Goal: Task Accomplishment & Management: Use online tool/utility

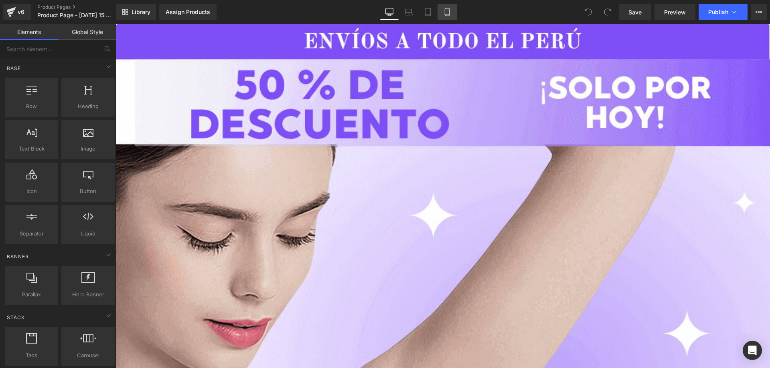
click at [444, 12] on icon at bounding box center [447, 12] width 8 height 8
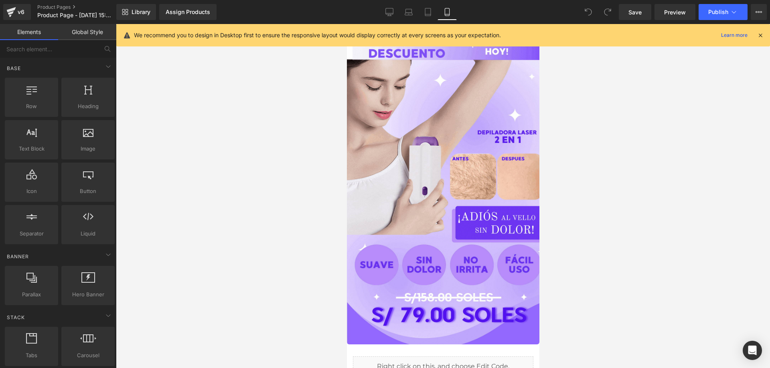
click at [758, 37] on icon at bounding box center [759, 35] width 7 height 7
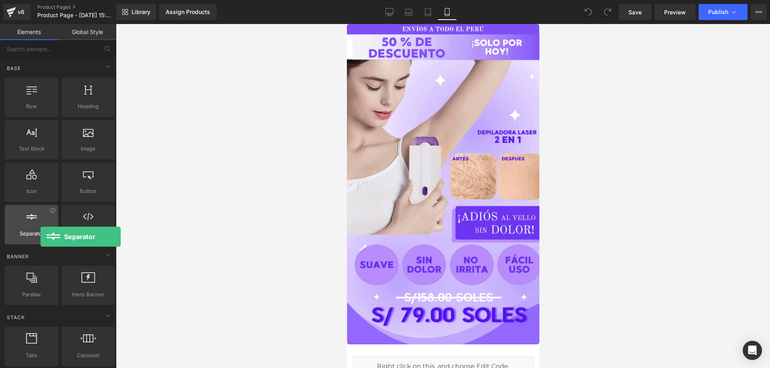
click at [40, 237] on span "Separator" at bounding box center [31, 234] width 48 height 8
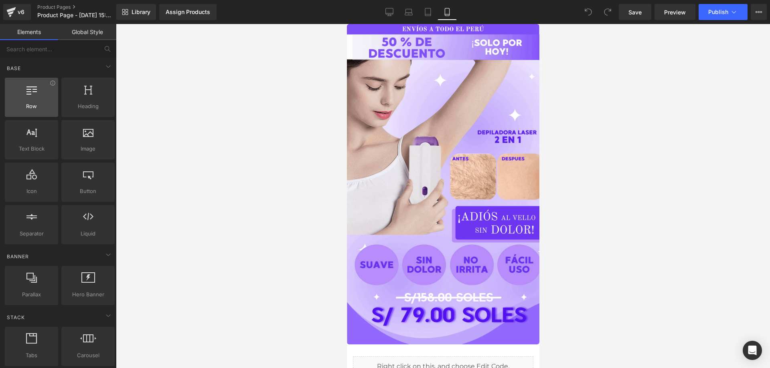
click at [38, 95] on div at bounding box center [31, 93] width 48 height 18
click at [91, 34] on link "Global Style" at bounding box center [87, 32] width 58 height 16
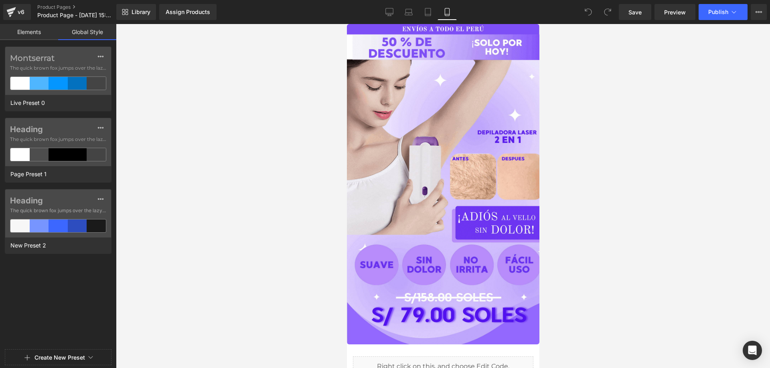
click at [31, 33] on link "Elements" at bounding box center [29, 32] width 58 height 16
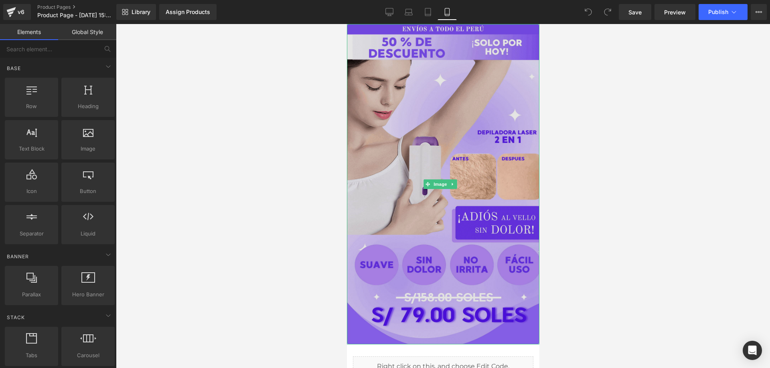
click at [399, 112] on img at bounding box center [442, 184] width 192 height 321
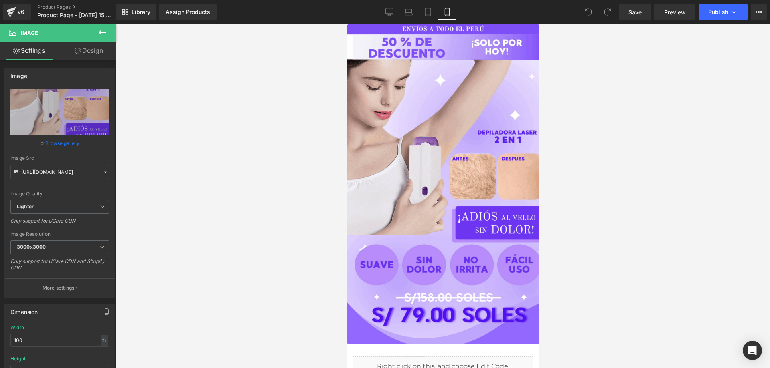
click at [95, 49] on link "Design" at bounding box center [89, 51] width 58 height 18
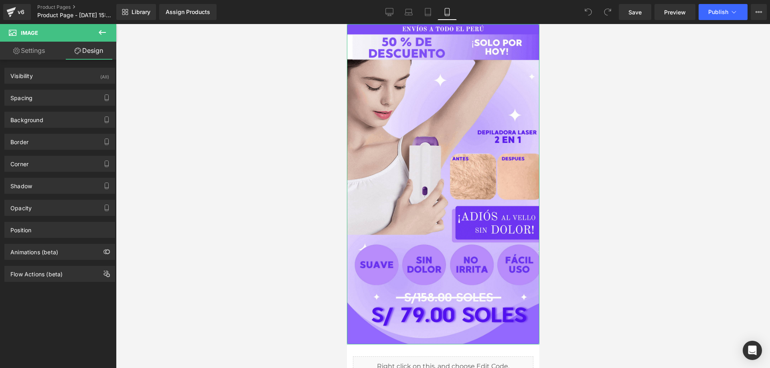
click at [41, 46] on link "Settings" at bounding box center [29, 51] width 58 height 18
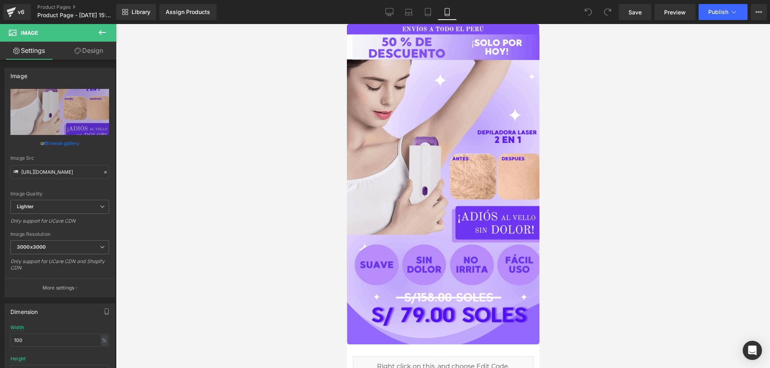
click at [104, 32] on icon at bounding box center [102, 32] width 7 height 5
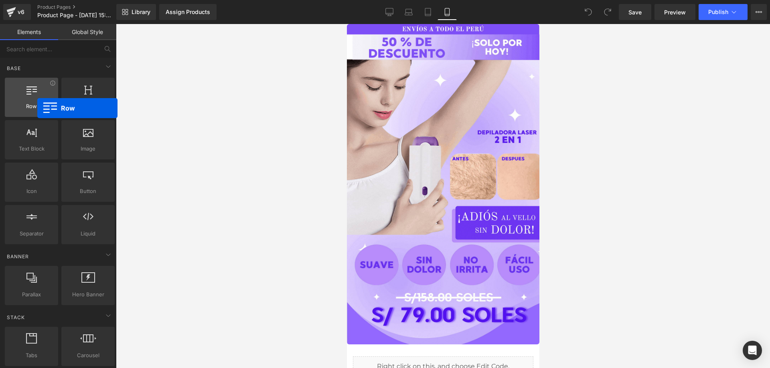
click at [37, 108] on span "Row" at bounding box center [31, 106] width 48 height 8
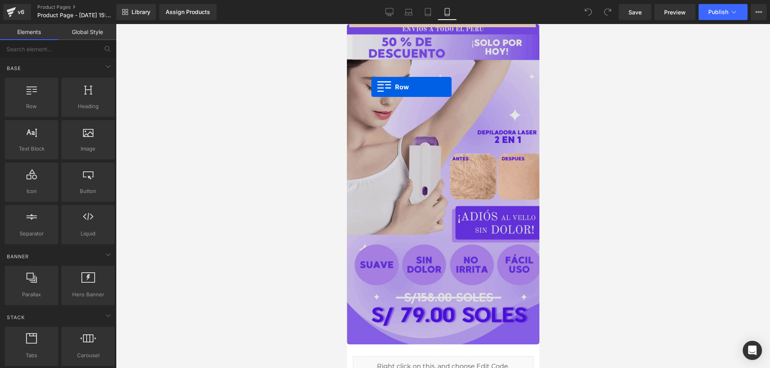
drag, startPoint x: 384, startPoint y: 132, endPoint x: 371, endPoint y: 87, distance: 47.1
